Goal: Find specific page/section: Find specific page/section

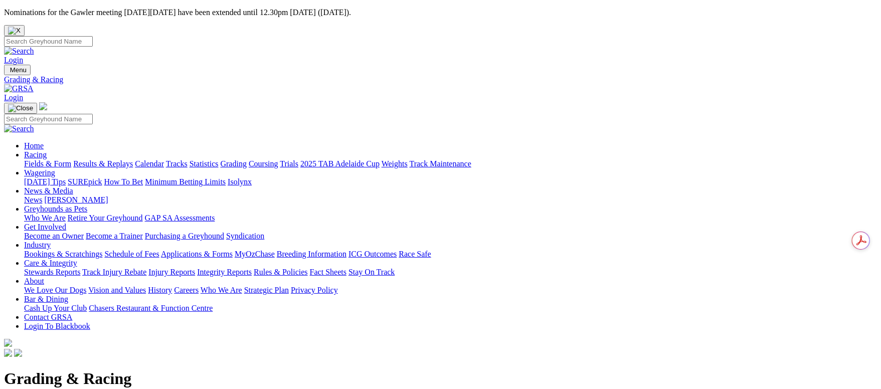
click at [71, 159] on link "Fields & Form" at bounding box center [47, 163] width 47 height 9
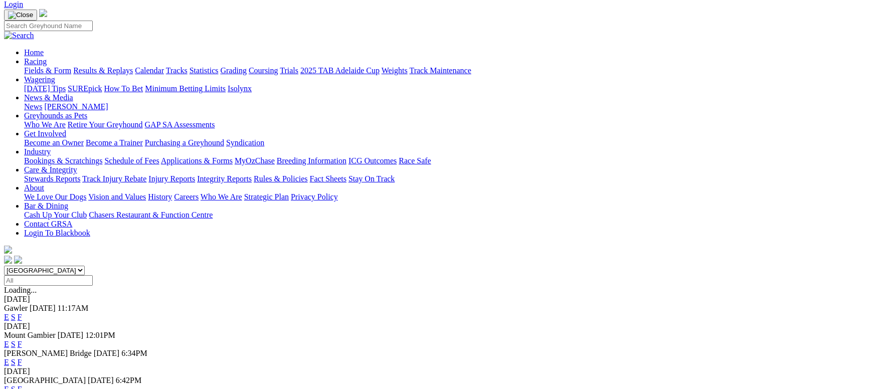
scroll to position [75, 0]
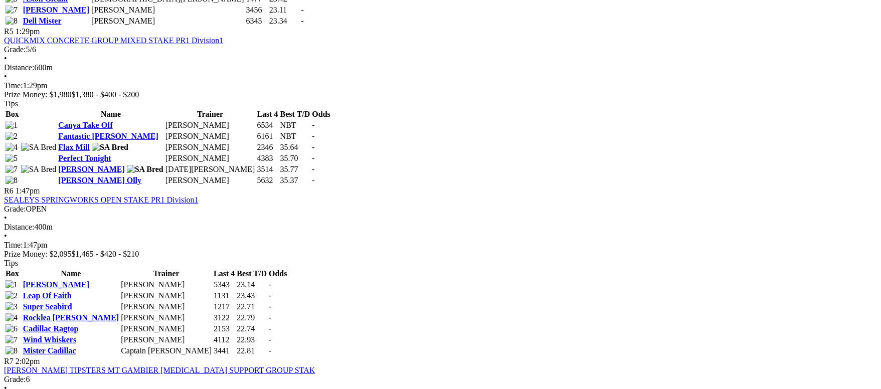
scroll to position [1128, 0]
